Goal: Complete application form

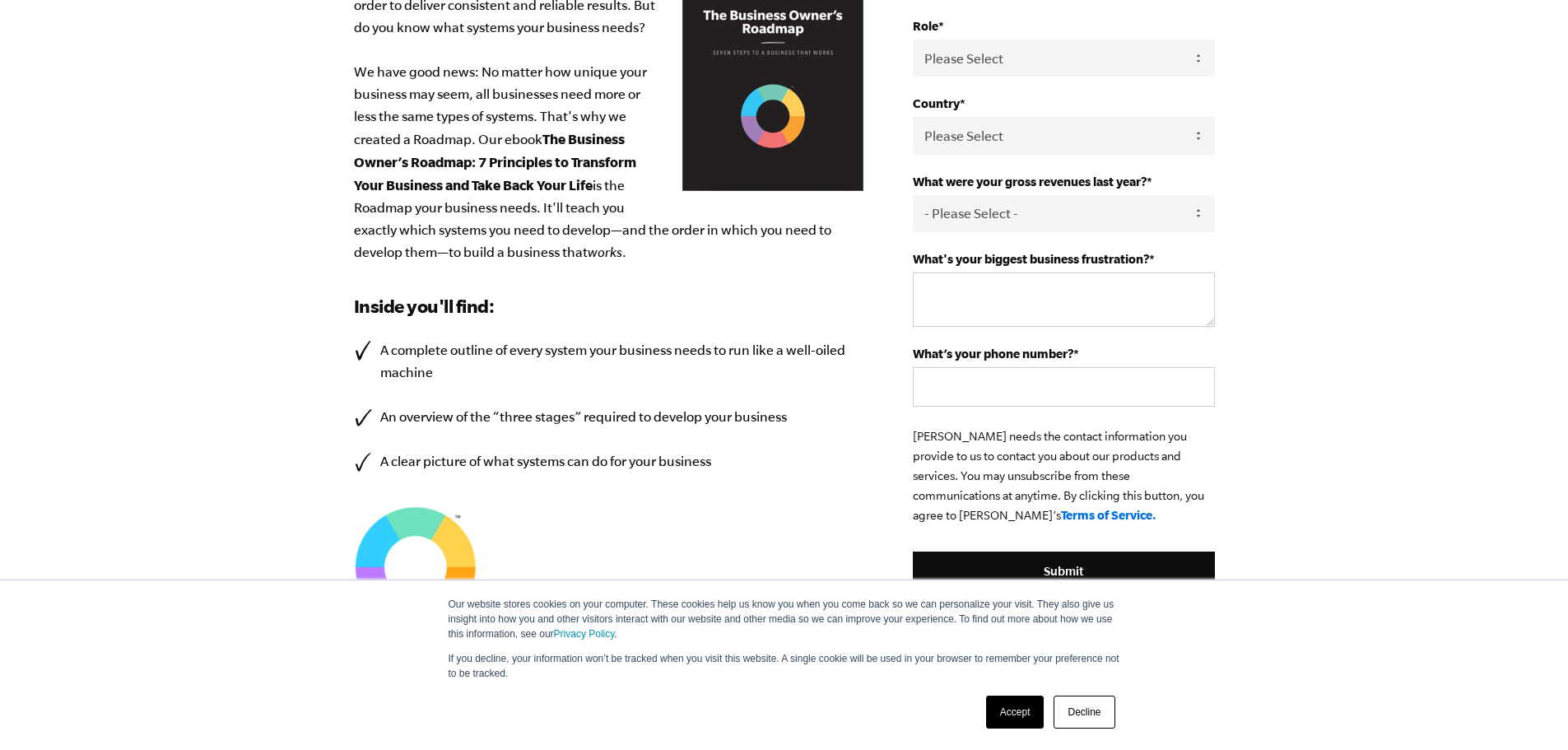
scroll to position [412, 0]
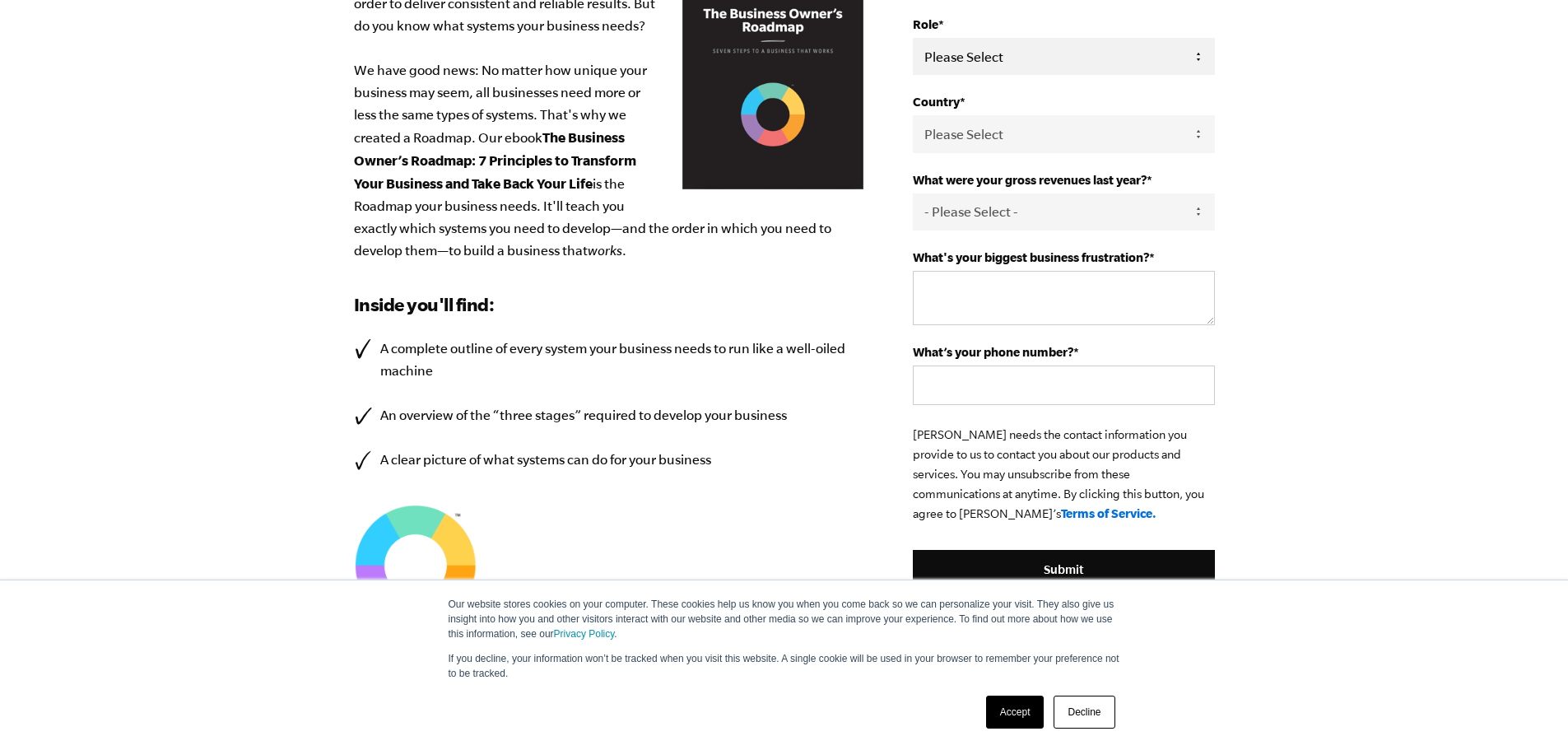
click at [1194, 62] on select "Please Select Owner Partner / Co-Owner Executive Employee / Other" at bounding box center [1063, 57] width 302 height 37
select select "Partner / Co-Owner"
click at [913, 38] on select "Please Select Owner Partner / Co-Owner Executive Employee / Other" at bounding box center [1063, 57] width 302 height 37
click at [1194, 131] on select "Please Select [GEOGRAPHIC_DATA] [GEOGRAPHIC_DATA] [GEOGRAPHIC_DATA] [GEOGRAPHIC…" at bounding box center [1063, 134] width 302 height 37
select select "[GEOGRAPHIC_DATA]"
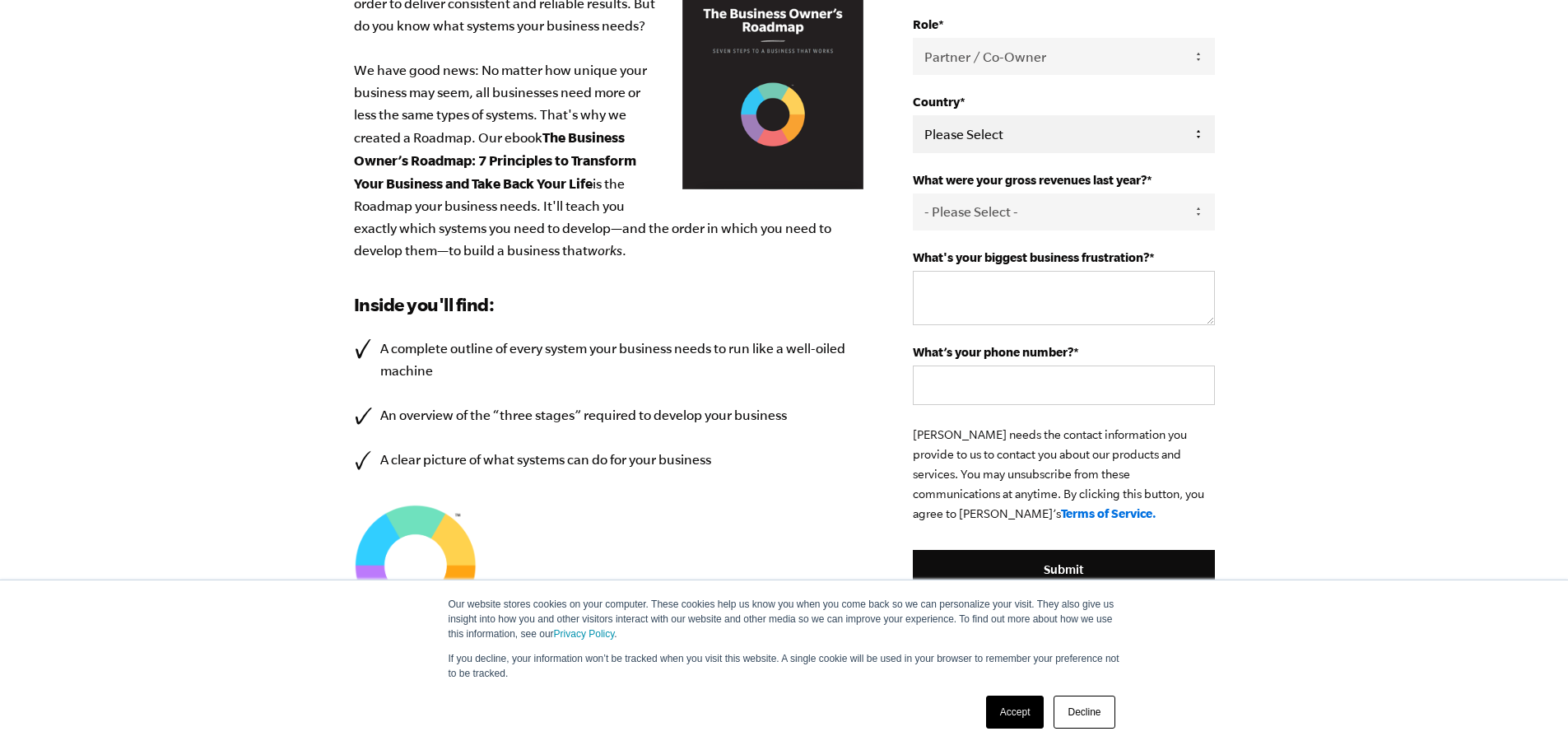
click at [913, 116] on select "Please Select [GEOGRAPHIC_DATA] [GEOGRAPHIC_DATA] [GEOGRAPHIC_DATA] [GEOGRAPHIC…" at bounding box center [1063, 134] width 302 height 37
click at [1189, 212] on select "- Please Select - 0-75K 76-150K 151-275K 276-500K 501-750K 751-1M 1-2.5M 2.5-5M…" at bounding box center [1063, 213] width 302 height 37
select select "0-75K"
click at [913, 194] on select "- Please Select - 0-75K 76-150K 151-275K 276-500K 501-750K 751-1M 1-2.5M 2.5-5M…" at bounding box center [1063, 213] width 302 height 37
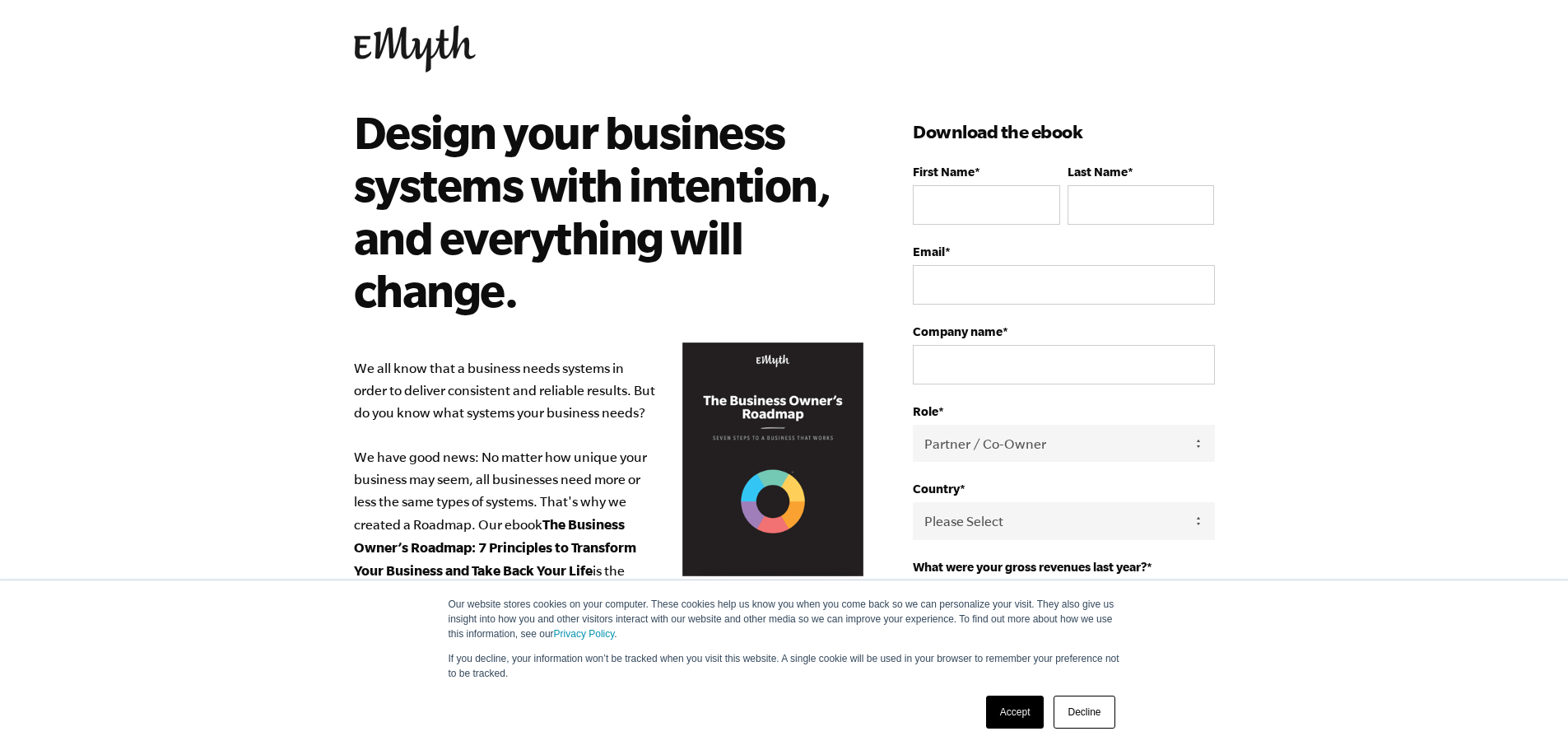
scroll to position [0, 0]
